Goal: Task Accomplishment & Management: Use online tool/utility

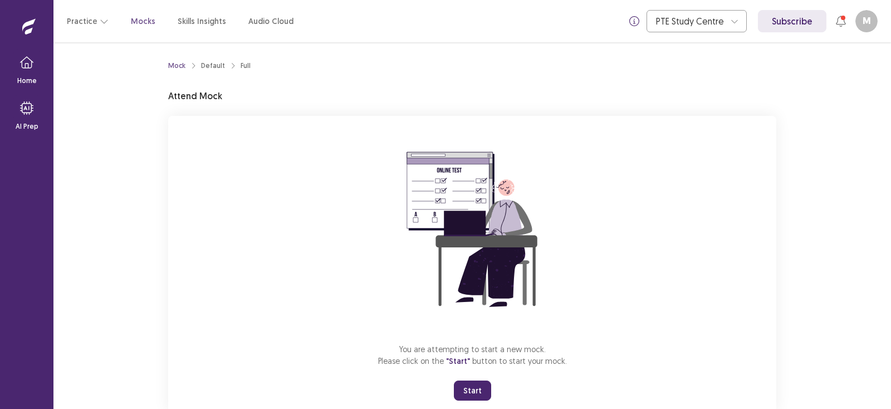
click at [465, 389] on button "Start" at bounding box center [472, 390] width 37 height 20
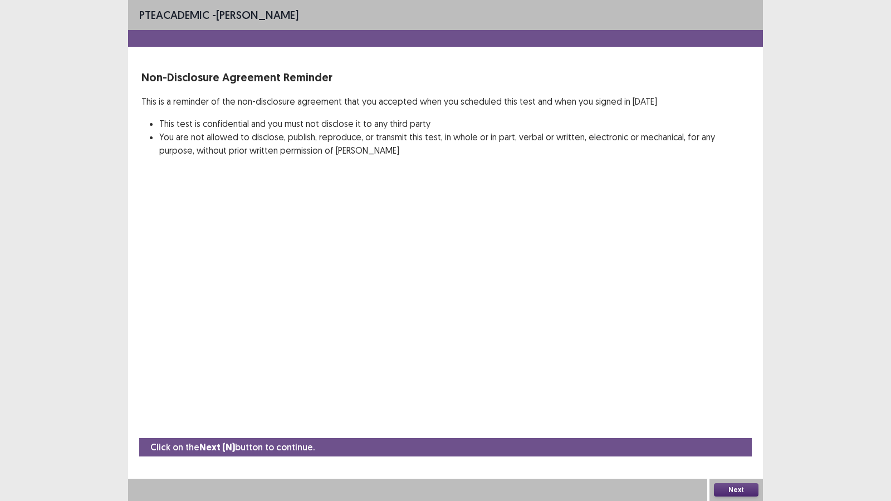
click at [746, 408] on button "Next" at bounding box center [736, 489] width 45 height 13
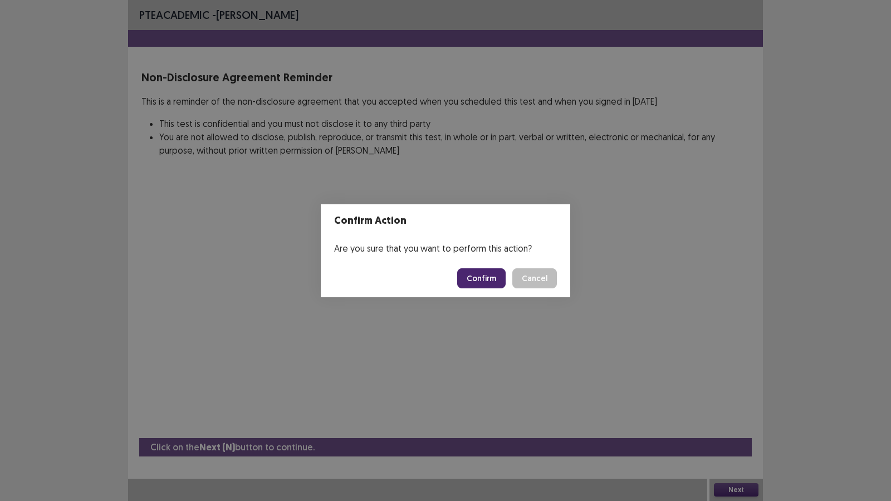
click at [485, 277] on button "Confirm" at bounding box center [481, 278] width 48 height 20
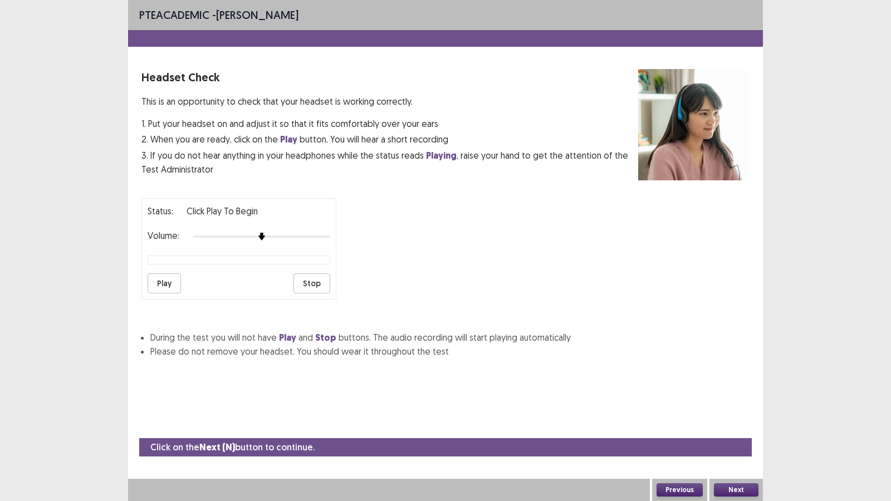
click at [734, 408] on button "Next" at bounding box center [736, 489] width 45 height 13
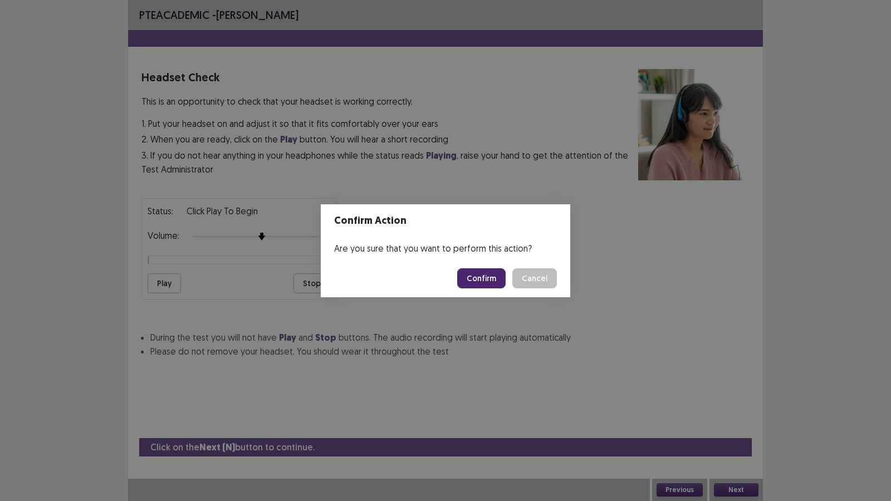
click at [483, 279] on button "Confirm" at bounding box center [481, 278] width 48 height 20
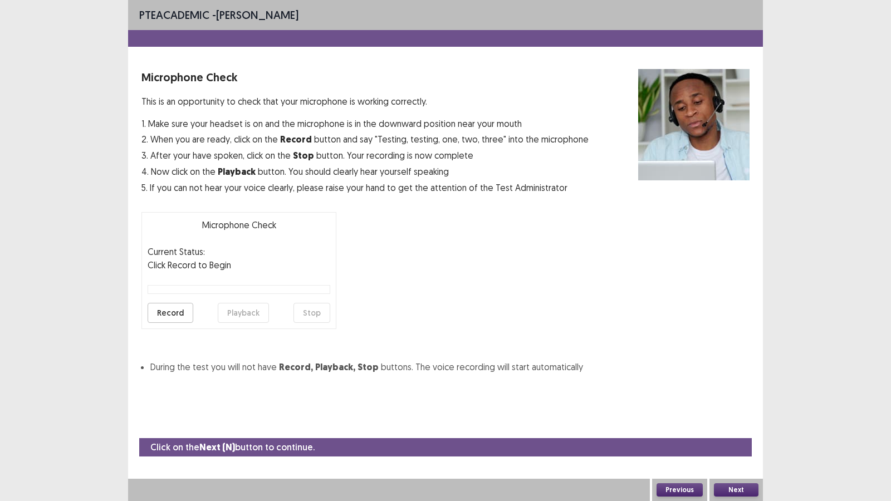
click at [739, 408] on button "Next" at bounding box center [736, 489] width 45 height 13
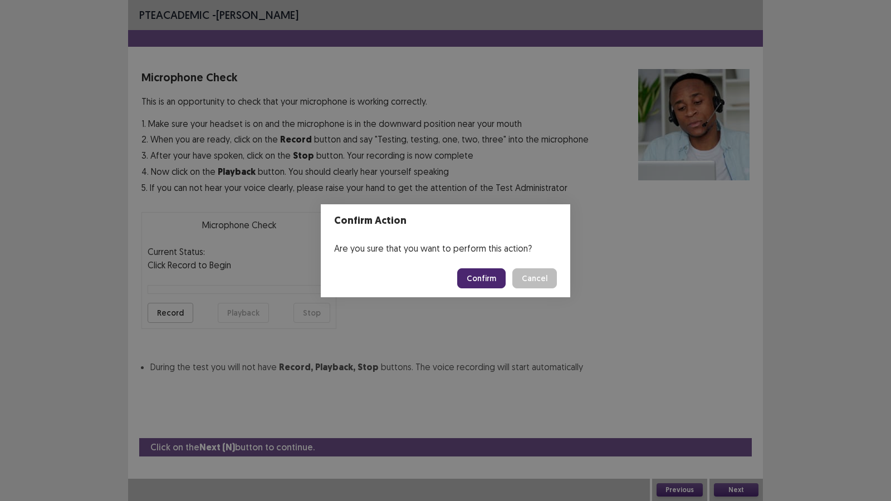
click at [483, 277] on button "Confirm" at bounding box center [481, 278] width 48 height 20
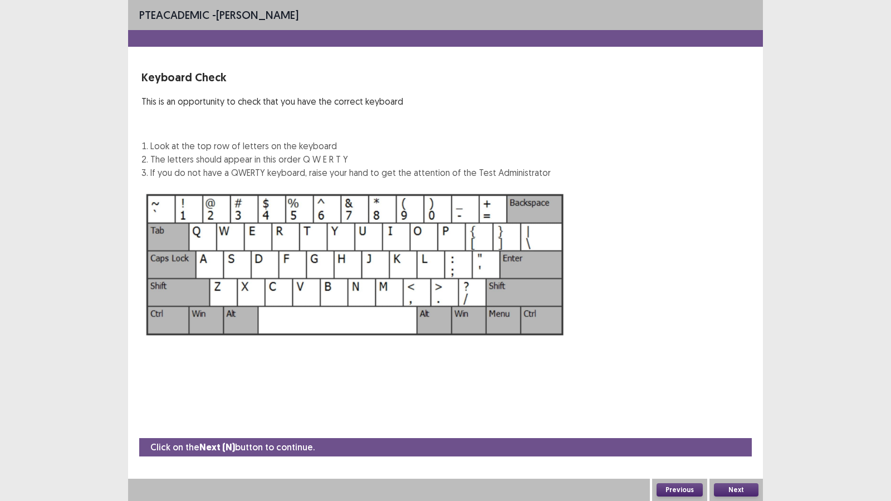
click at [747, 408] on button "Next" at bounding box center [736, 489] width 45 height 13
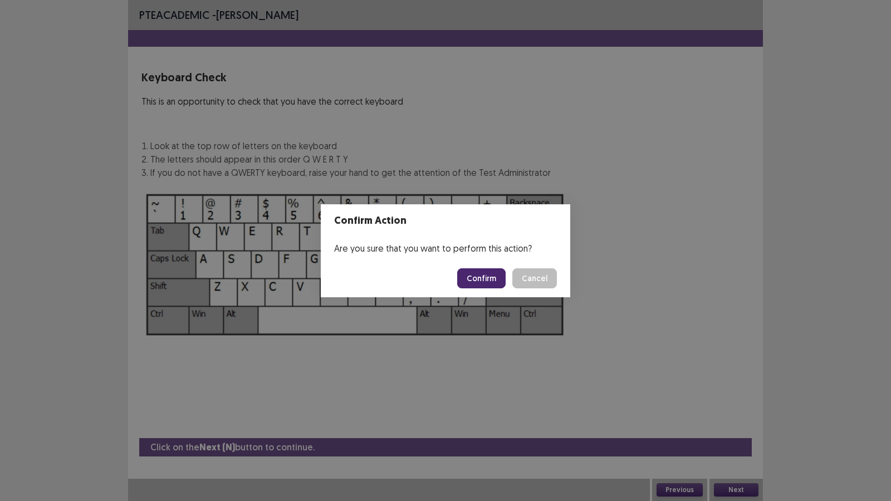
click at [491, 273] on button "Confirm" at bounding box center [481, 278] width 48 height 20
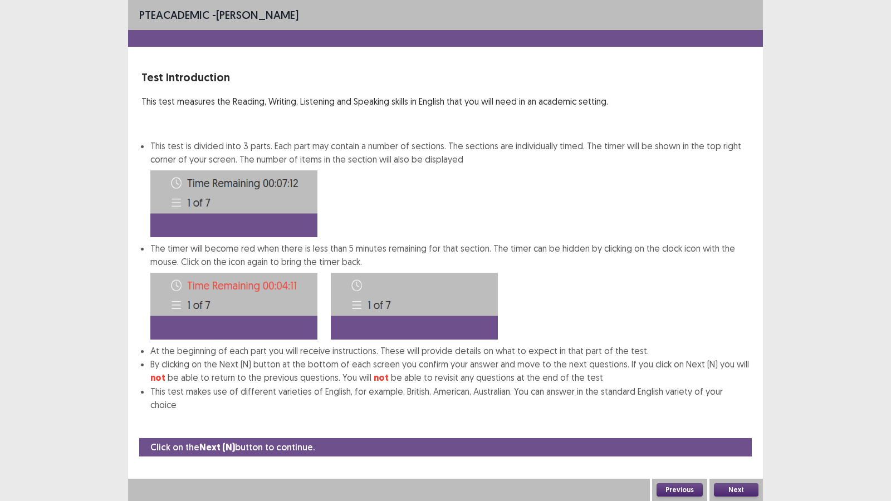
click at [748, 408] on button "Next" at bounding box center [736, 489] width 45 height 13
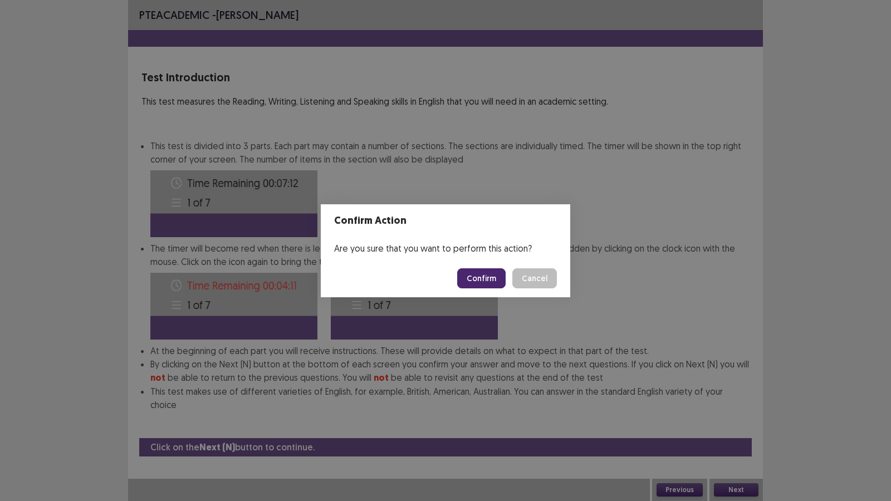
click at [484, 276] on button "Confirm" at bounding box center [481, 278] width 48 height 20
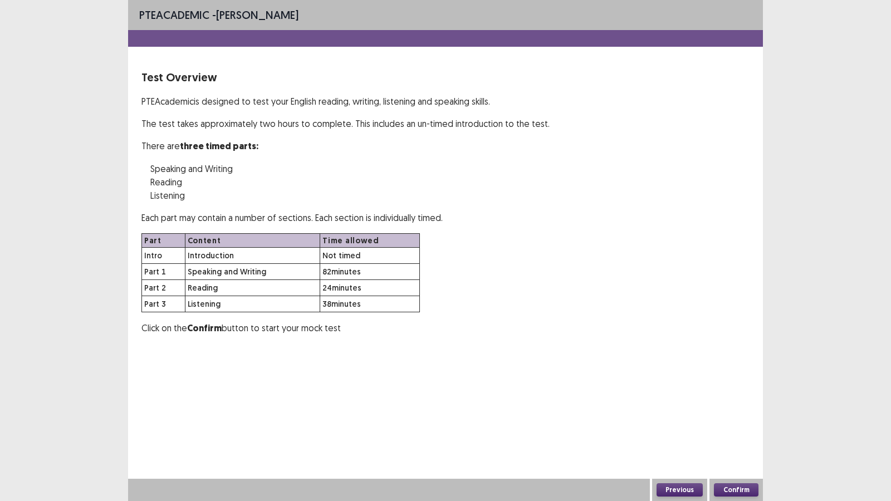
click at [730, 408] on button "Confirm" at bounding box center [736, 489] width 45 height 13
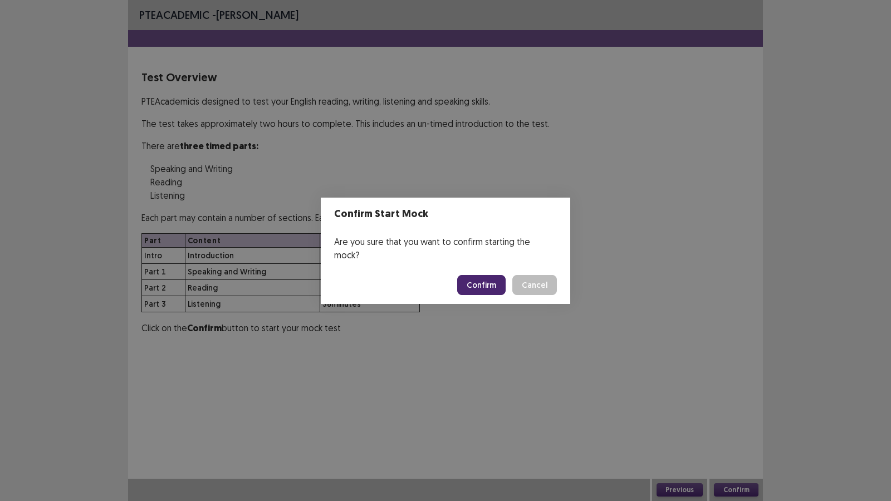
click at [478, 283] on button "Confirm" at bounding box center [481, 285] width 48 height 20
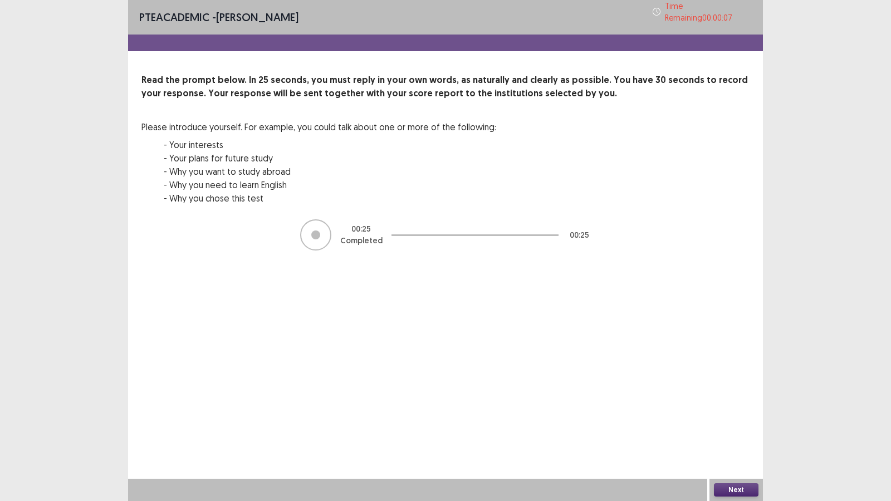
click at [726, 408] on button "Next" at bounding box center [736, 489] width 45 height 13
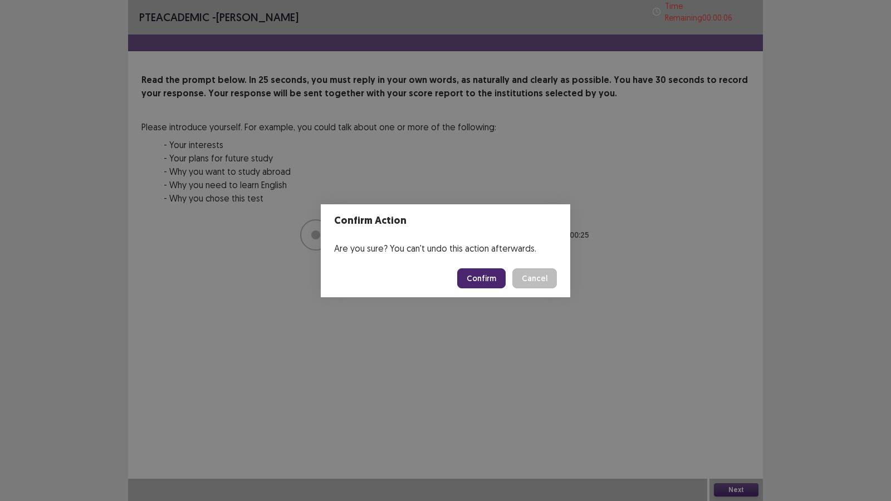
click at [489, 283] on button "Confirm" at bounding box center [481, 278] width 48 height 20
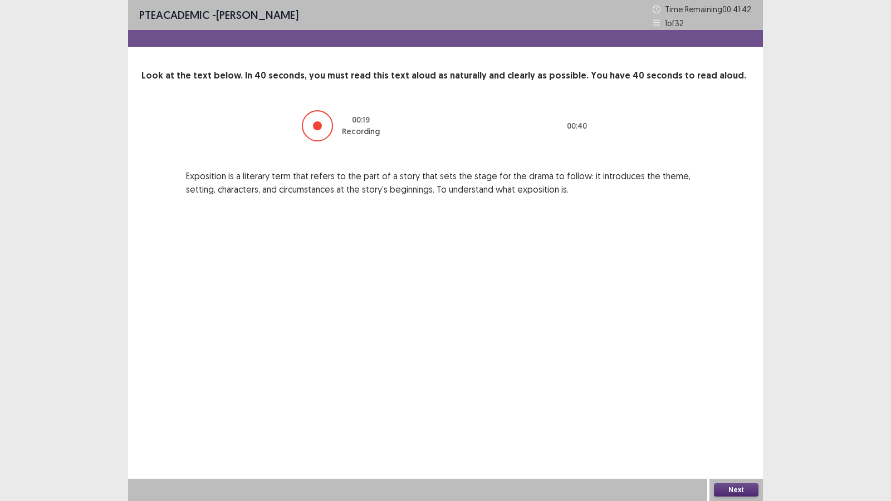
click at [735, 408] on button "Next" at bounding box center [736, 489] width 45 height 13
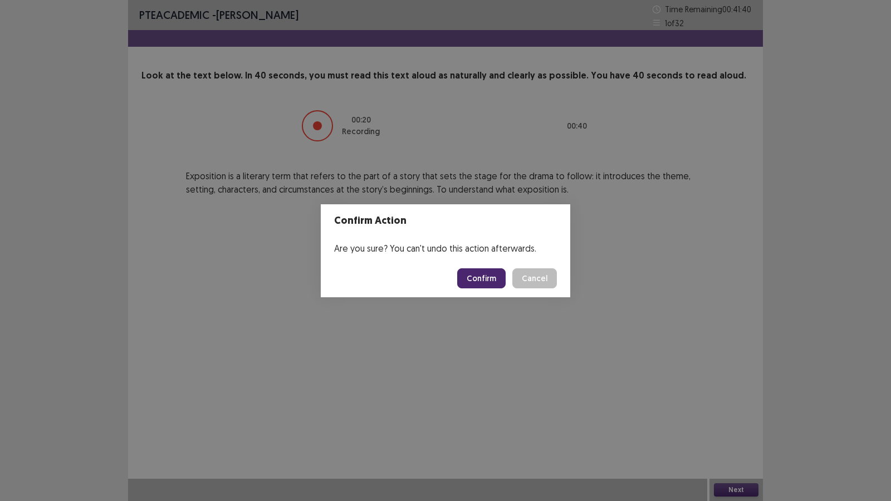
click at [503, 279] on button "Confirm" at bounding box center [481, 278] width 48 height 20
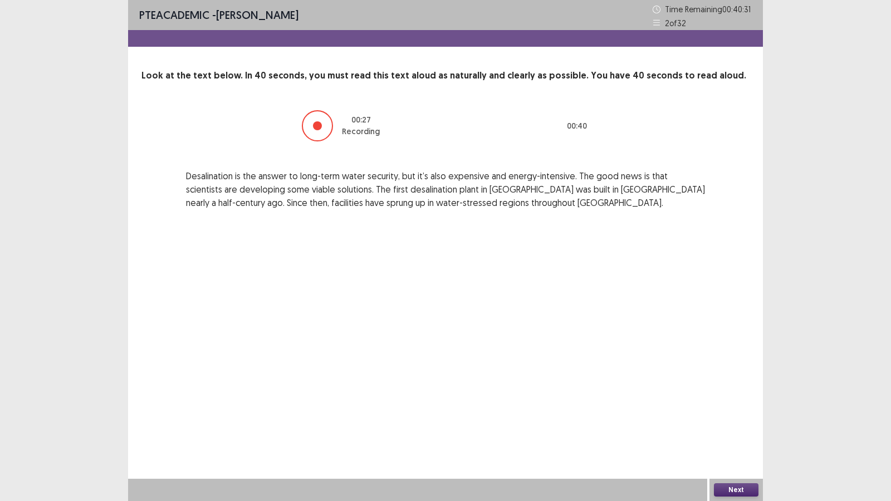
click at [744, 408] on button "Next" at bounding box center [736, 489] width 45 height 13
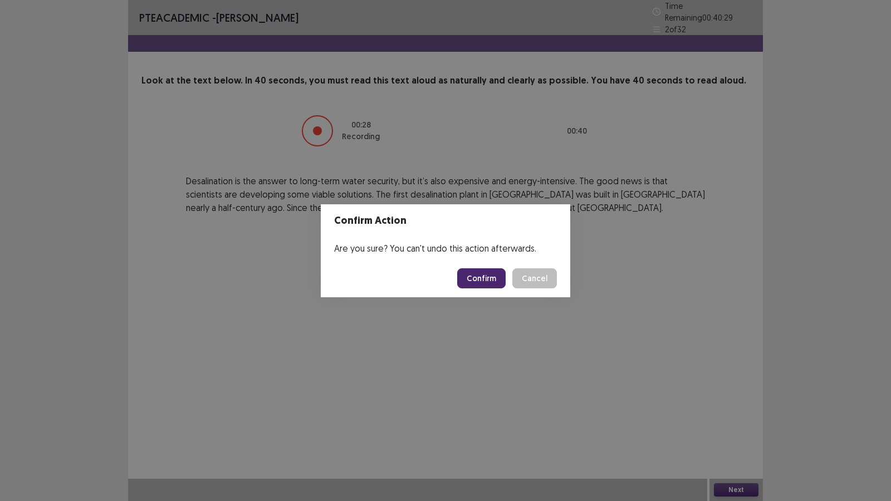
click at [483, 281] on button "Confirm" at bounding box center [481, 278] width 48 height 20
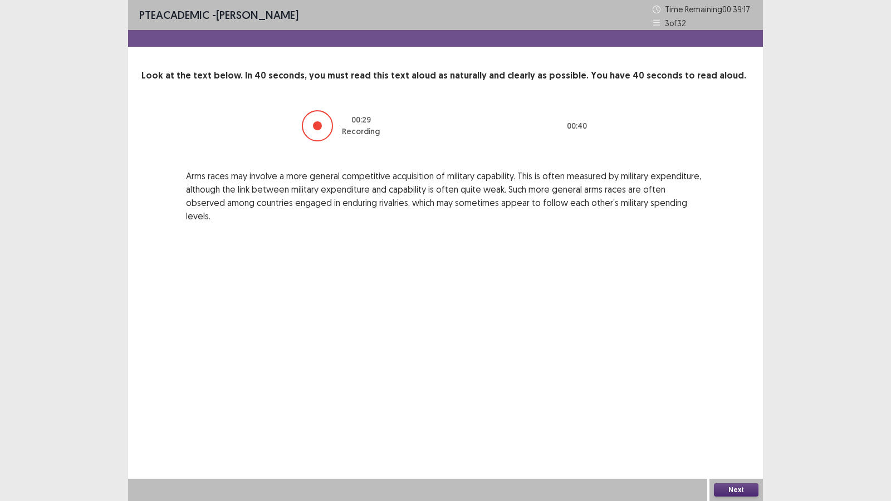
click at [739, 408] on button "Next" at bounding box center [736, 489] width 45 height 13
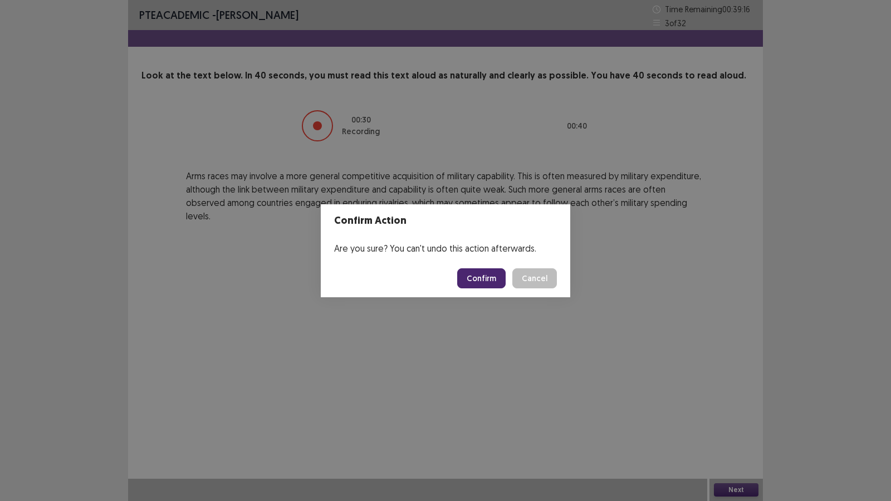
click at [492, 278] on button "Confirm" at bounding box center [481, 278] width 48 height 20
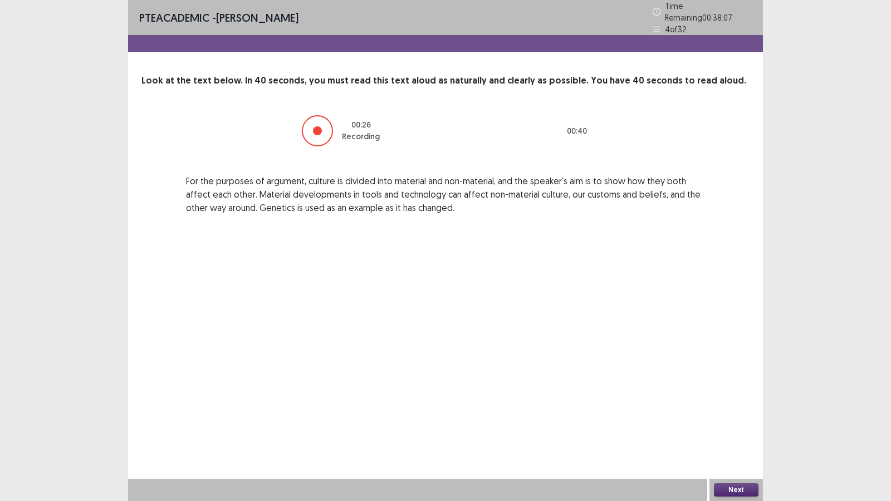
click at [725, 408] on button "Next" at bounding box center [736, 489] width 45 height 13
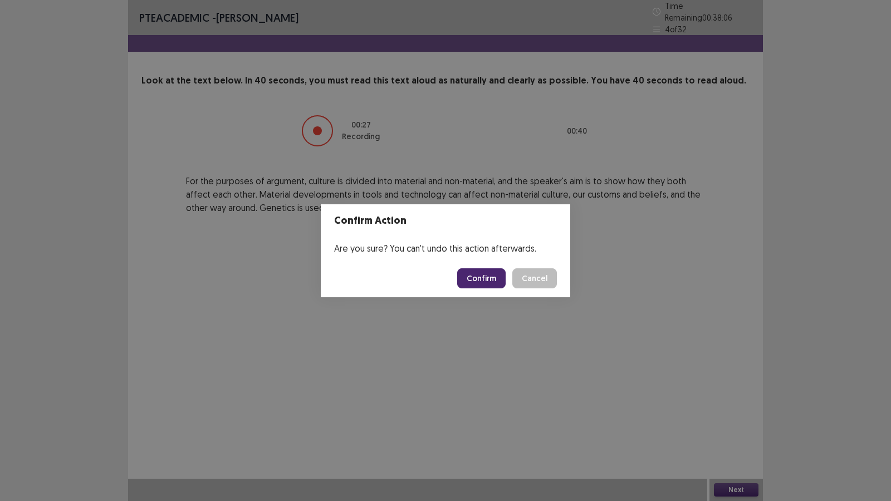
click at [482, 277] on button "Confirm" at bounding box center [481, 278] width 48 height 20
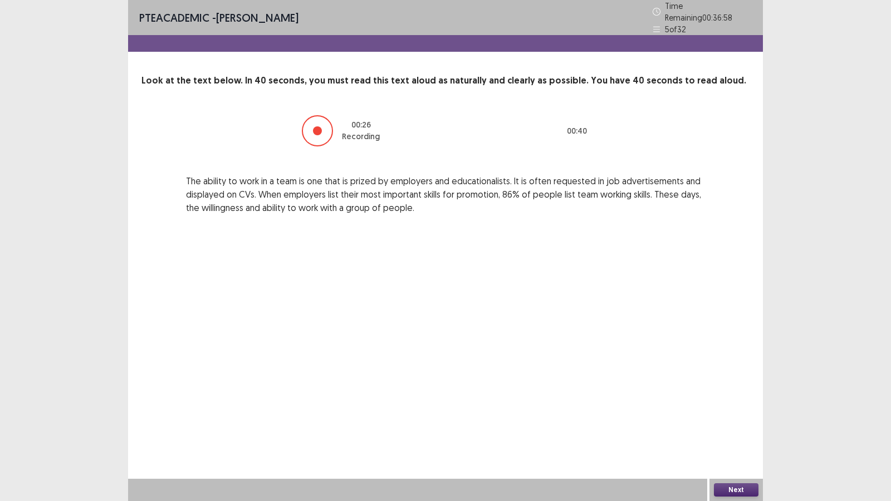
click at [720, 408] on button "Next" at bounding box center [736, 489] width 45 height 13
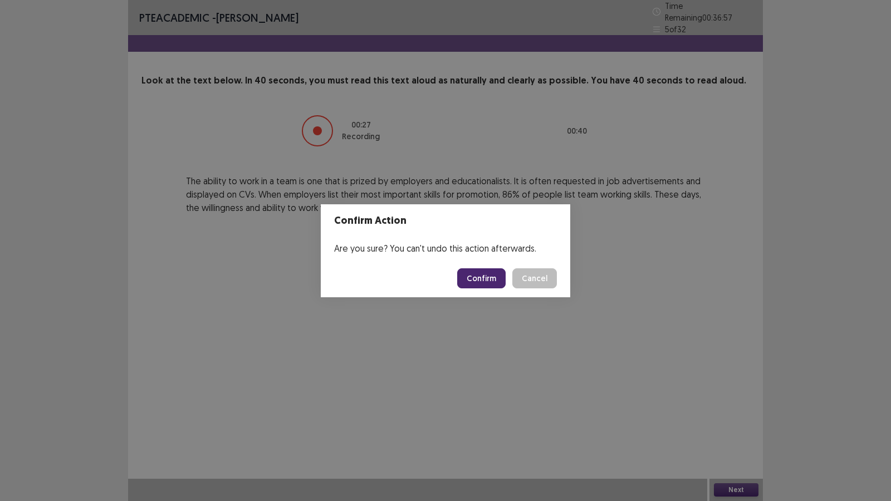
click at [471, 278] on button "Confirm" at bounding box center [481, 278] width 48 height 20
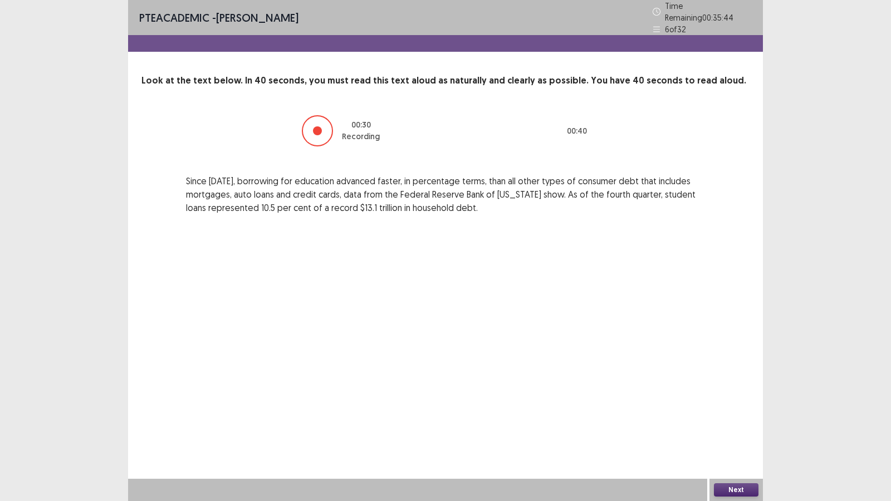
click at [733, 408] on button "Next" at bounding box center [736, 489] width 45 height 13
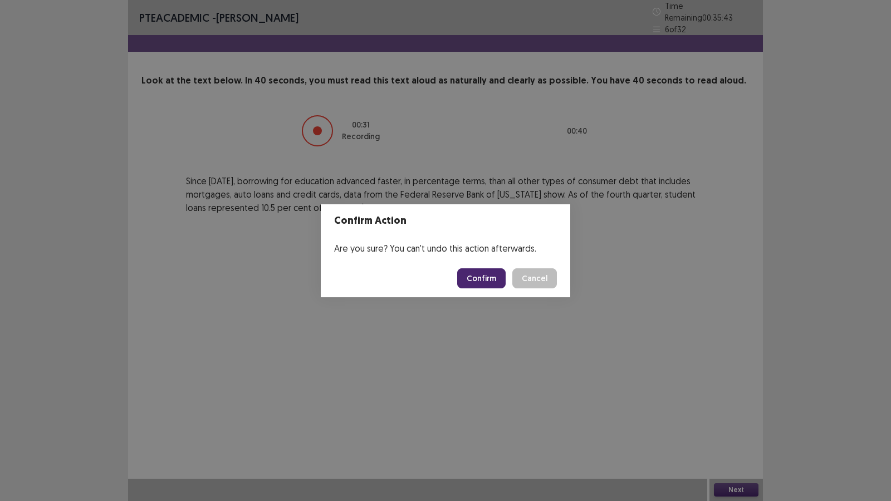
click at [483, 279] on button "Confirm" at bounding box center [481, 278] width 48 height 20
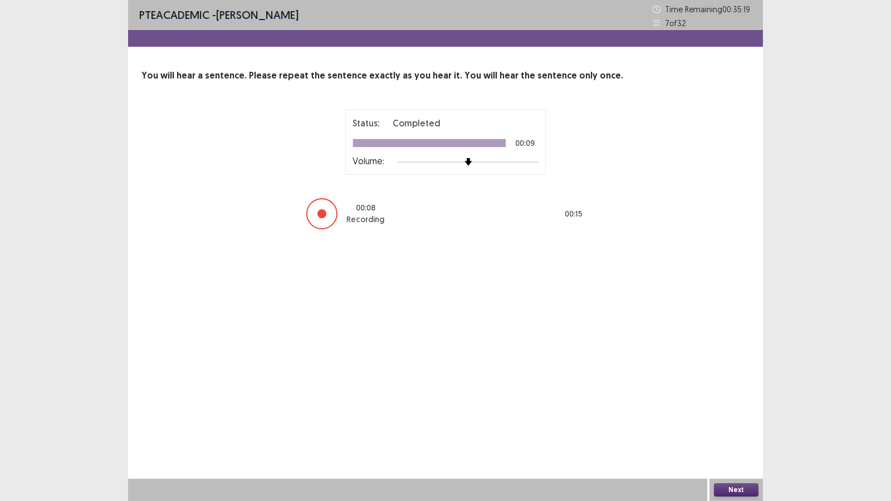
click at [720, 408] on button "Next" at bounding box center [736, 489] width 45 height 13
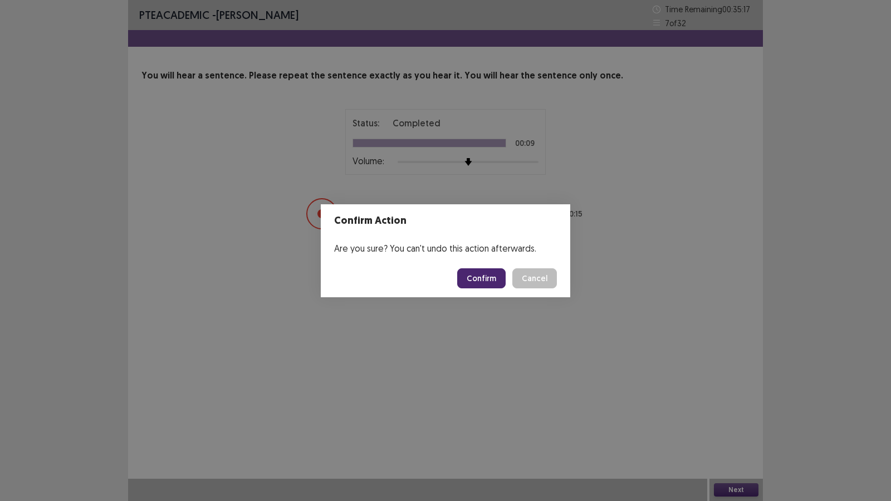
click at [474, 279] on button "Confirm" at bounding box center [481, 278] width 48 height 20
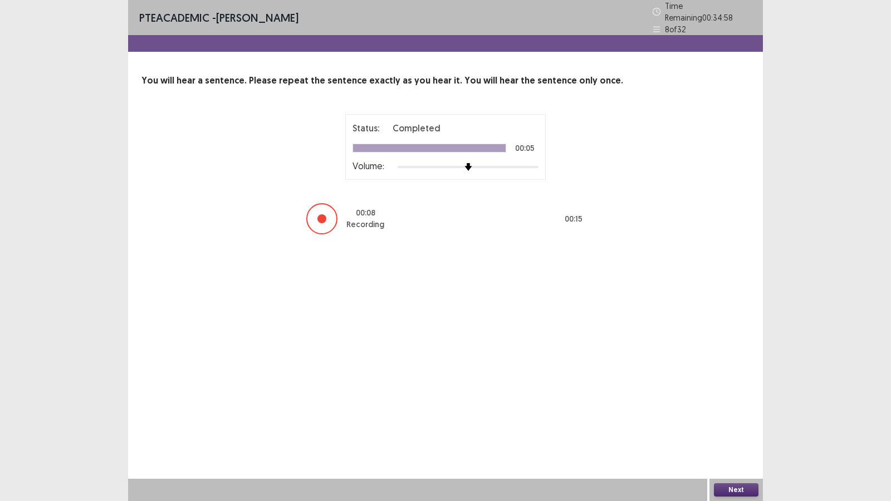
click at [745, 408] on button "Next" at bounding box center [736, 489] width 45 height 13
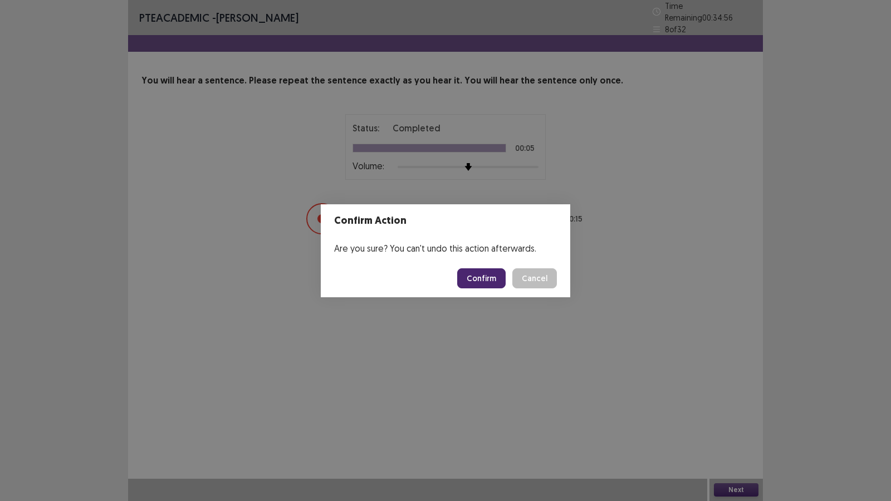
click at [486, 277] on button "Confirm" at bounding box center [481, 278] width 48 height 20
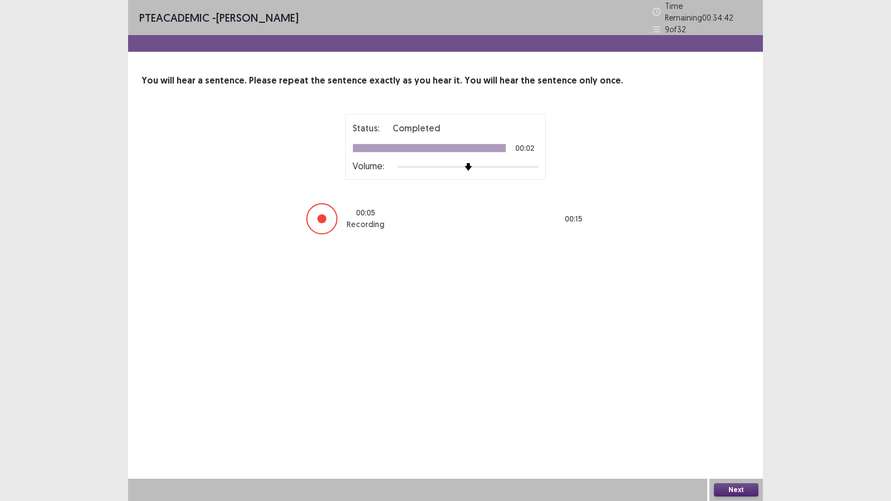
click at [726, 408] on button "Next" at bounding box center [736, 489] width 45 height 13
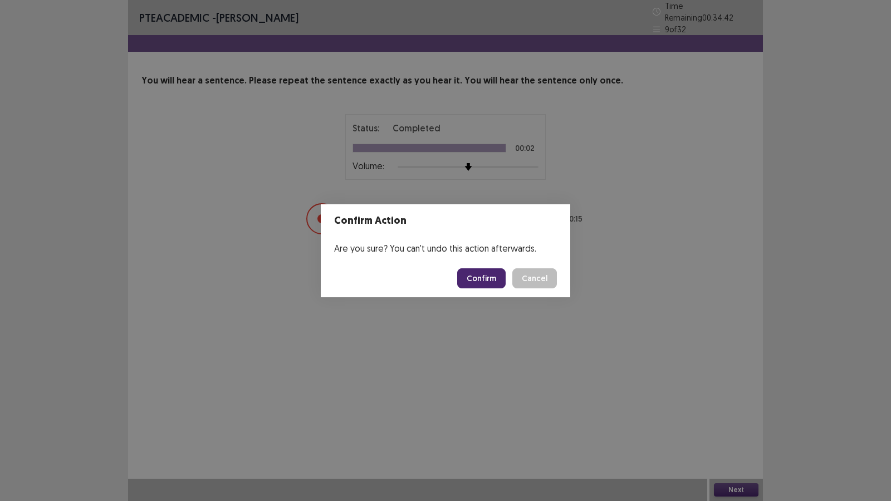
click at [478, 279] on button "Confirm" at bounding box center [481, 278] width 48 height 20
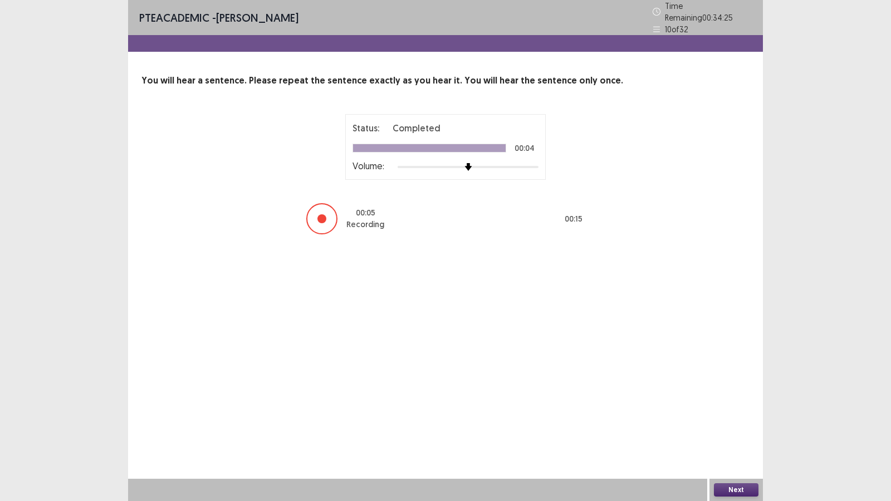
click at [743, 408] on button "Next" at bounding box center [736, 489] width 45 height 13
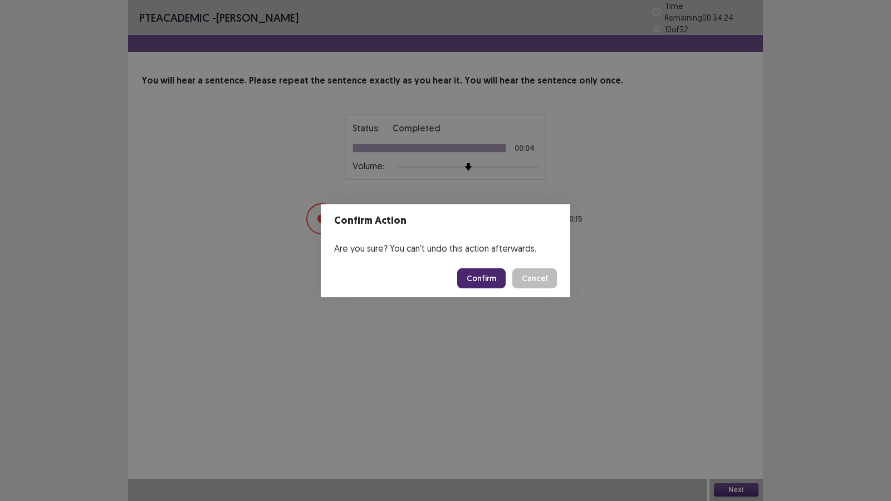
click at [481, 274] on button "Confirm" at bounding box center [481, 278] width 48 height 20
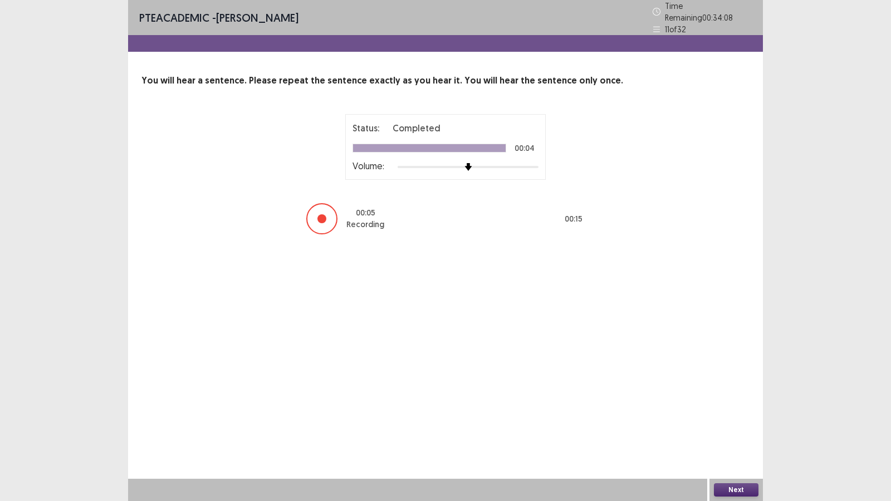
click at [736, 408] on button "Next" at bounding box center [736, 489] width 45 height 13
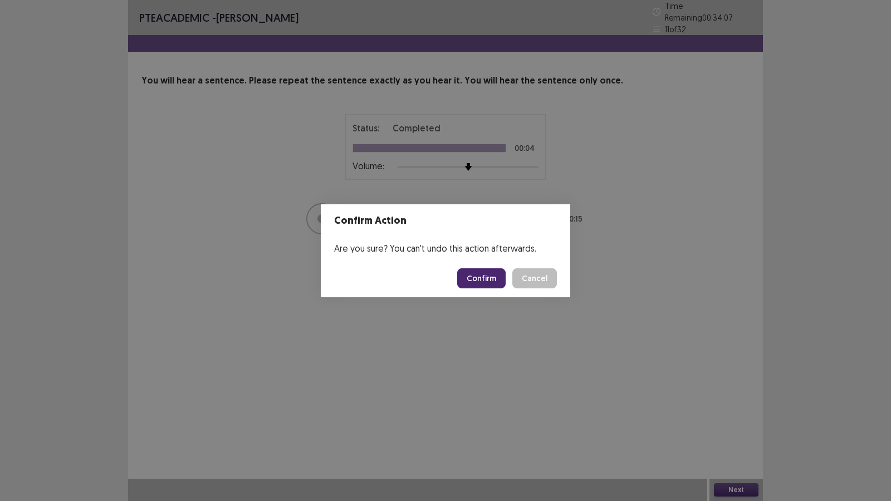
click at [479, 286] on button "Confirm" at bounding box center [481, 278] width 48 height 20
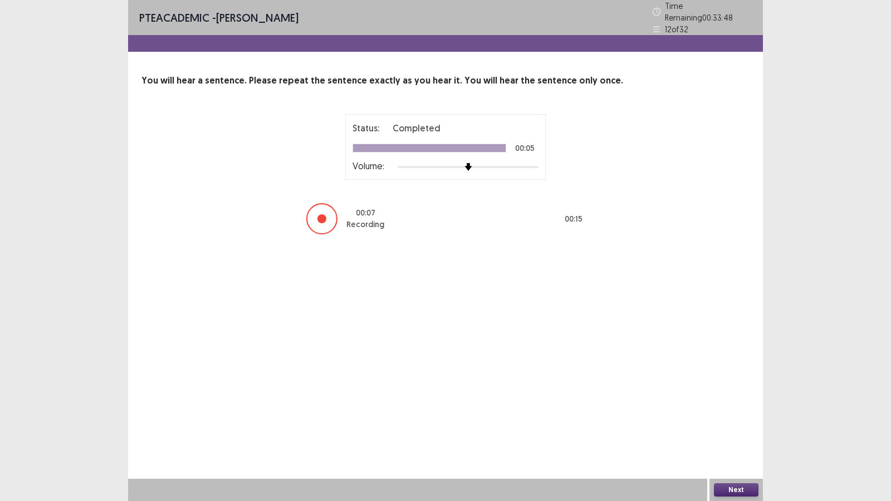
click at [747, 408] on button "Next" at bounding box center [736, 489] width 45 height 13
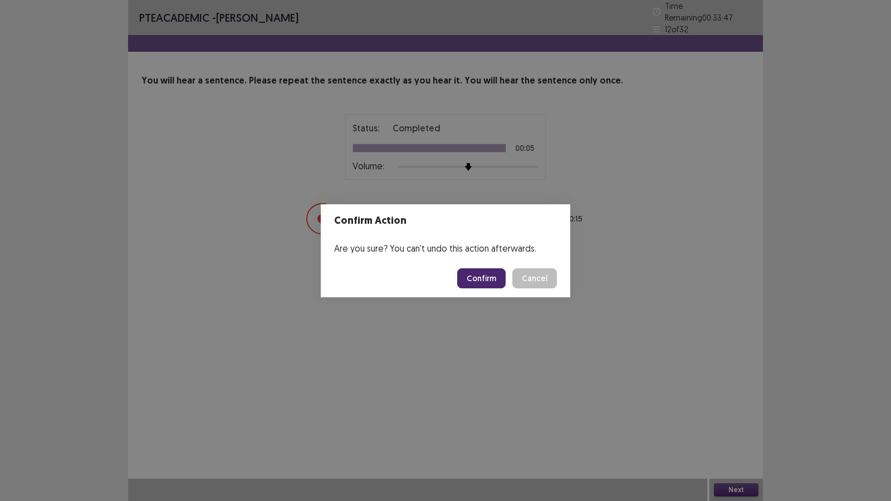
click at [483, 277] on button "Confirm" at bounding box center [481, 278] width 48 height 20
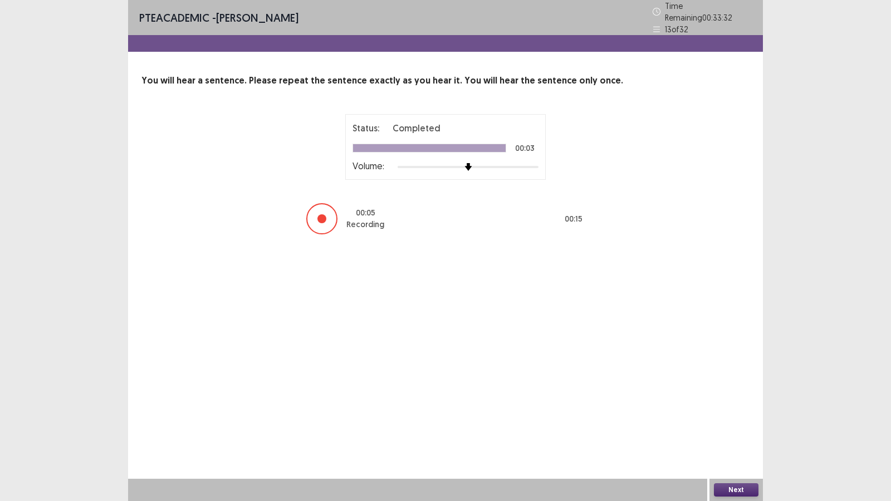
click at [740, 408] on button "Next" at bounding box center [736, 489] width 45 height 13
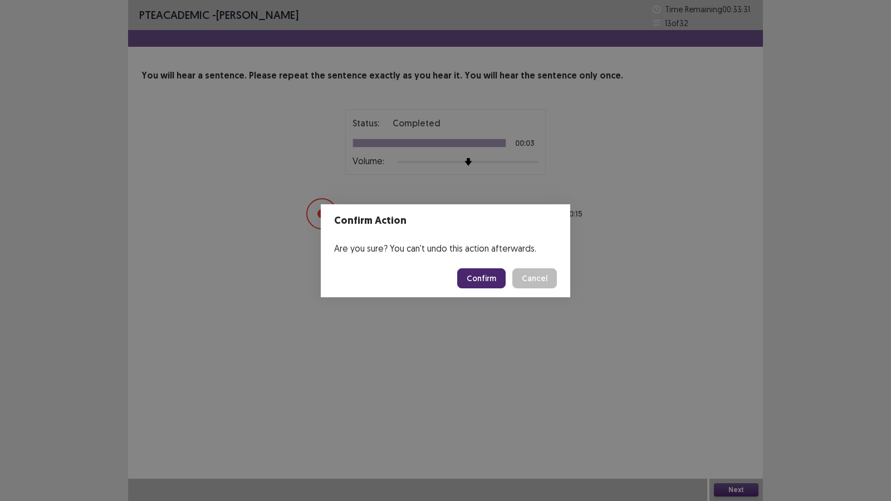
click at [491, 282] on button "Confirm" at bounding box center [481, 278] width 48 height 20
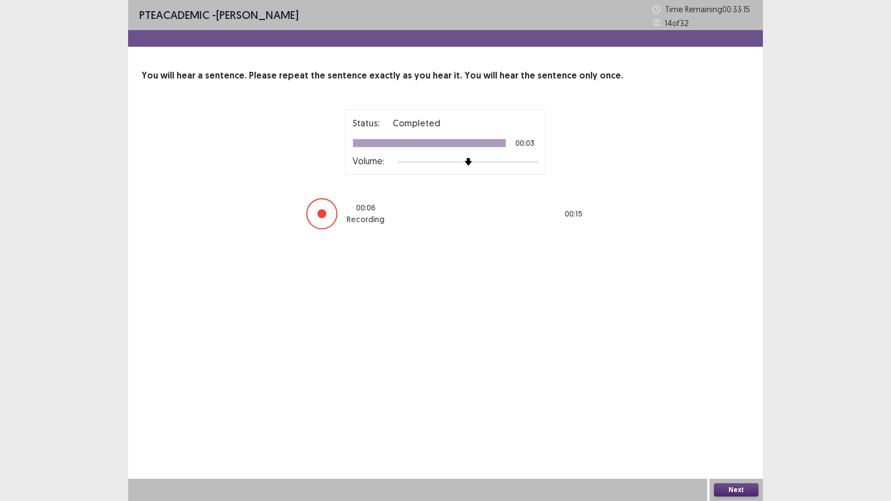
click at [735, 408] on button "Next" at bounding box center [736, 489] width 45 height 13
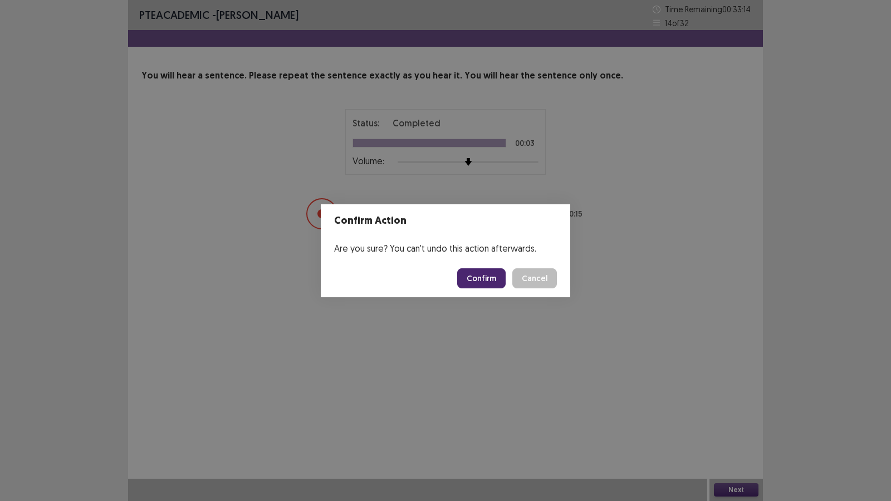
drag, startPoint x: 472, startPoint y: 279, endPoint x: 479, endPoint y: 291, distance: 13.7
click at [474, 288] on button "Confirm" at bounding box center [481, 278] width 48 height 20
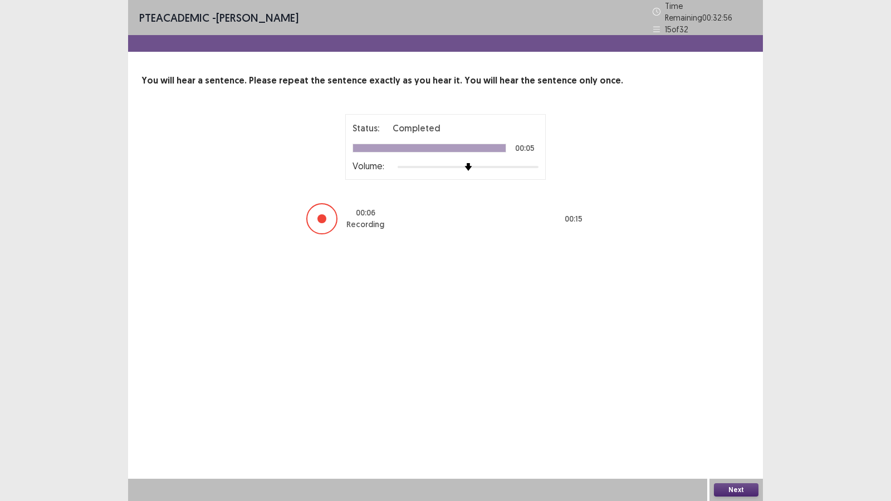
click at [744, 408] on button "Next" at bounding box center [736, 489] width 45 height 13
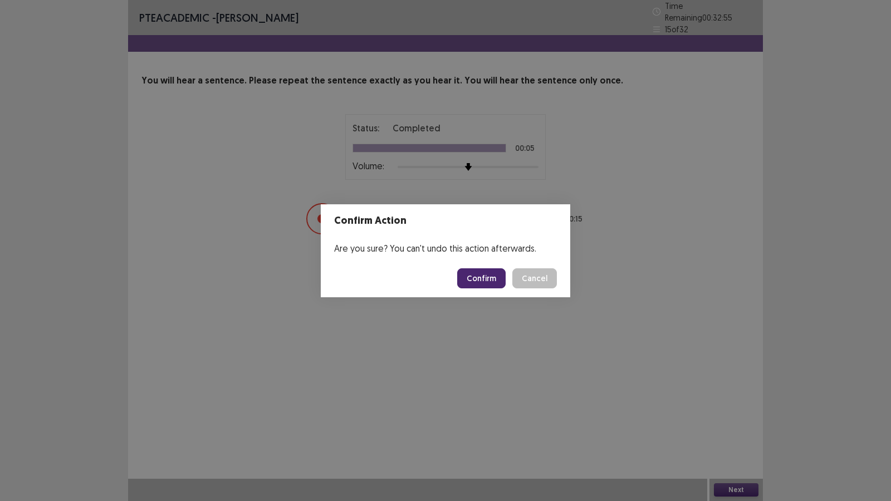
click at [493, 277] on button "Confirm" at bounding box center [481, 278] width 48 height 20
